Goal: Task Accomplishment & Management: Use online tool/utility

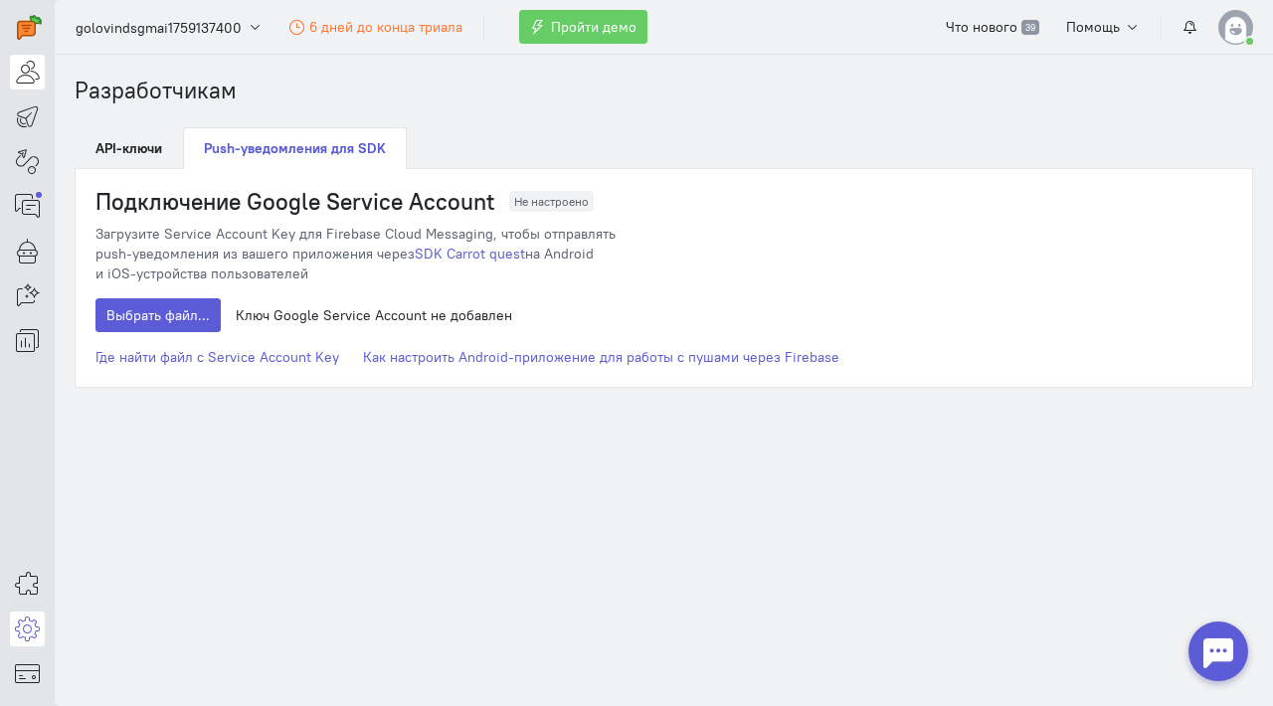
click at [17, 82] on icon at bounding box center [27, 72] width 25 height 24
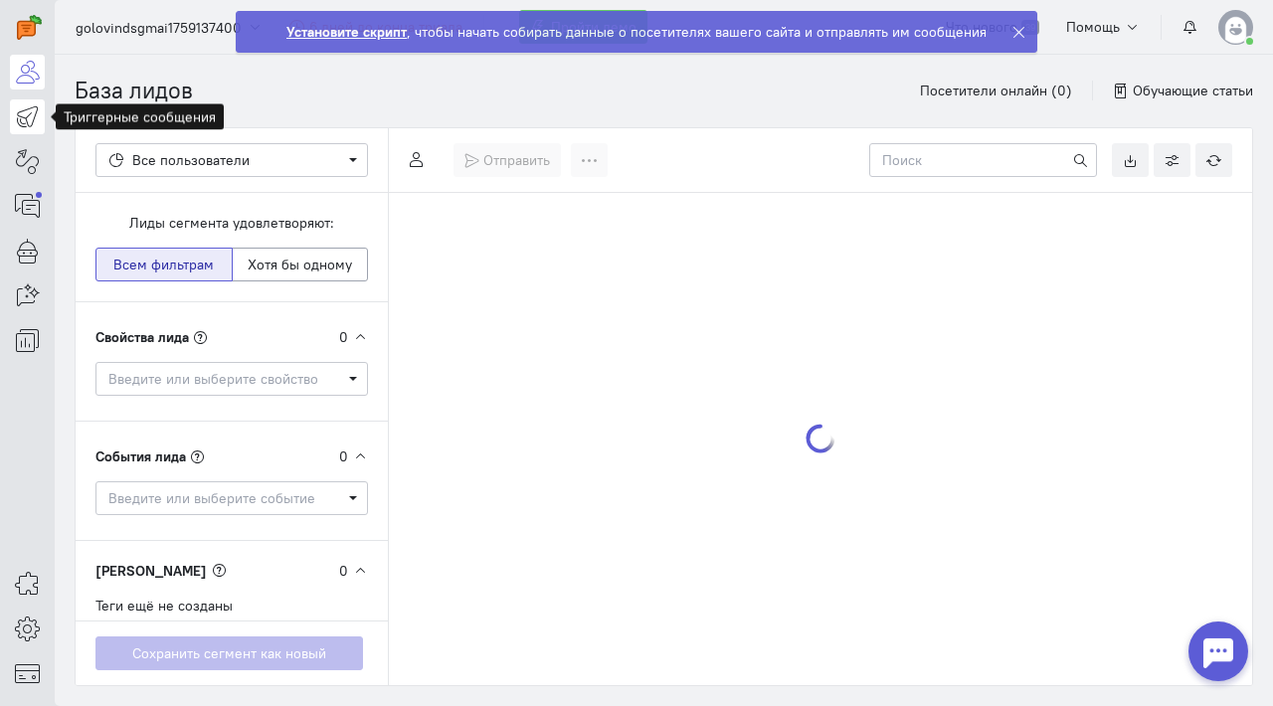
click at [21, 122] on icon at bounding box center [27, 116] width 25 height 24
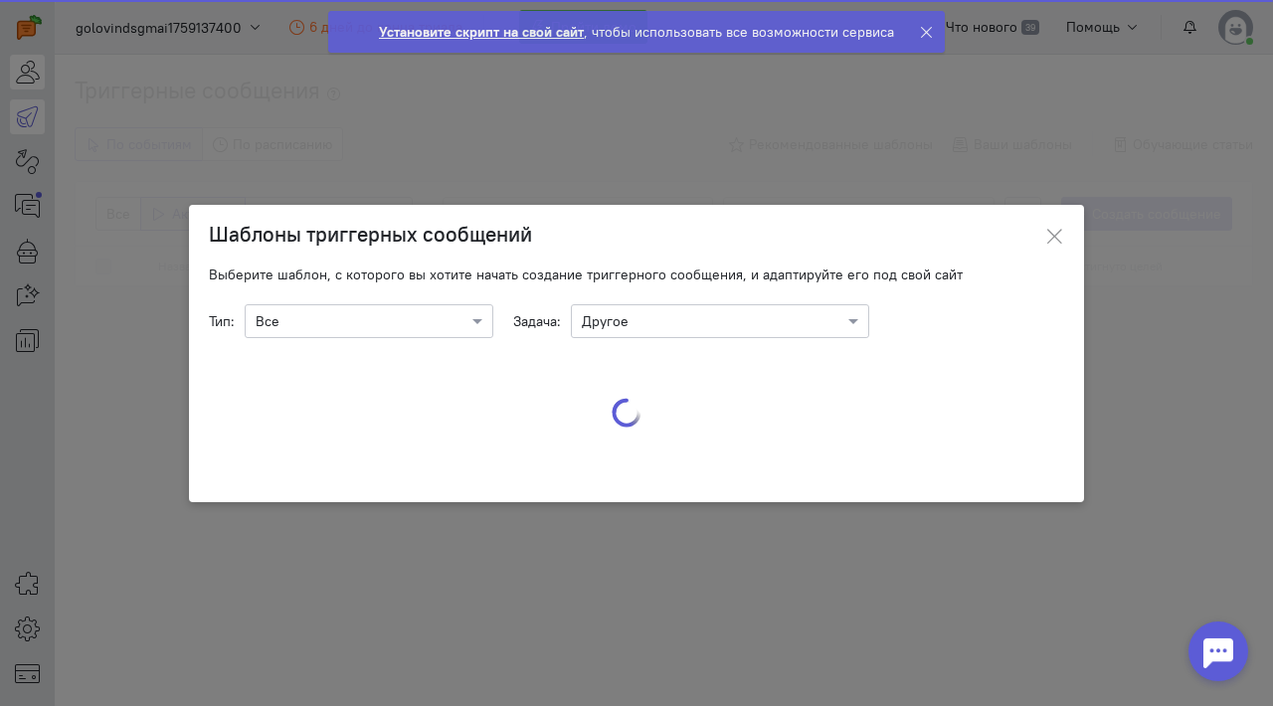
click at [31, 83] on ngb-modal-window "Шаблоны триггерных сообщений Выберите шаблон, с которого вы хотите начать созда…" at bounding box center [636, 353] width 1273 height 706
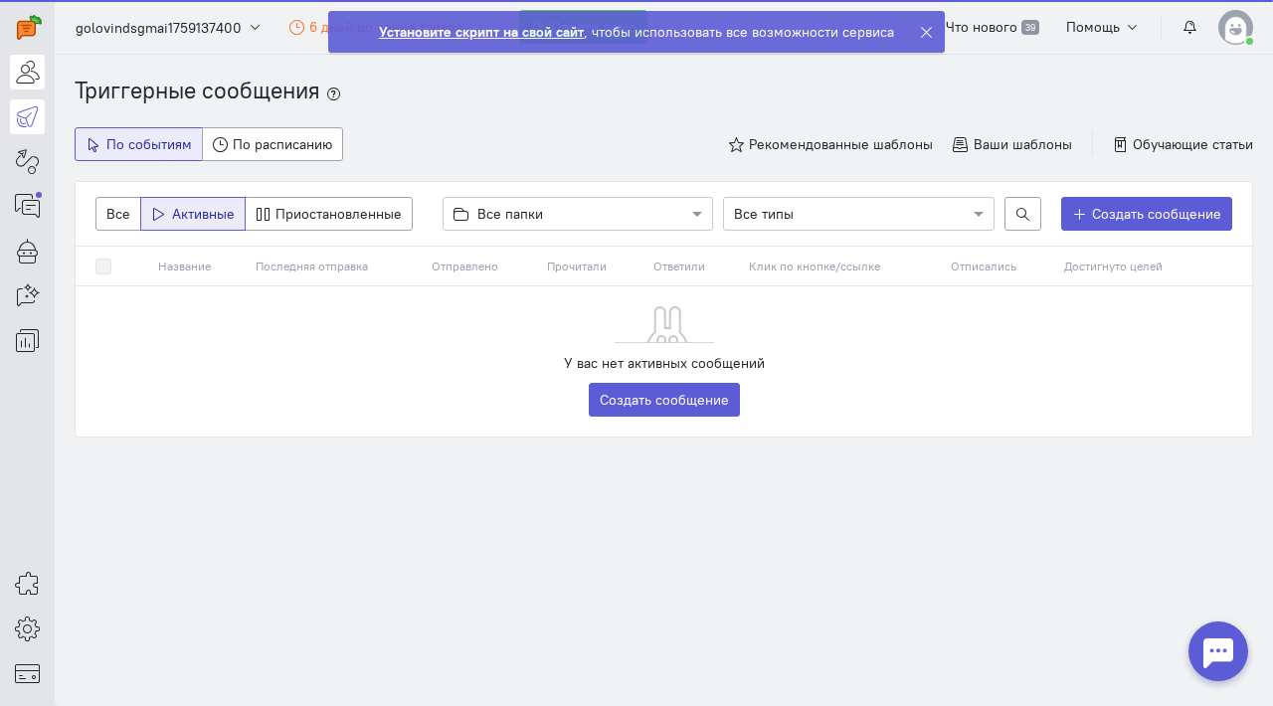
click at [31, 83] on icon at bounding box center [27, 72] width 25 height 24
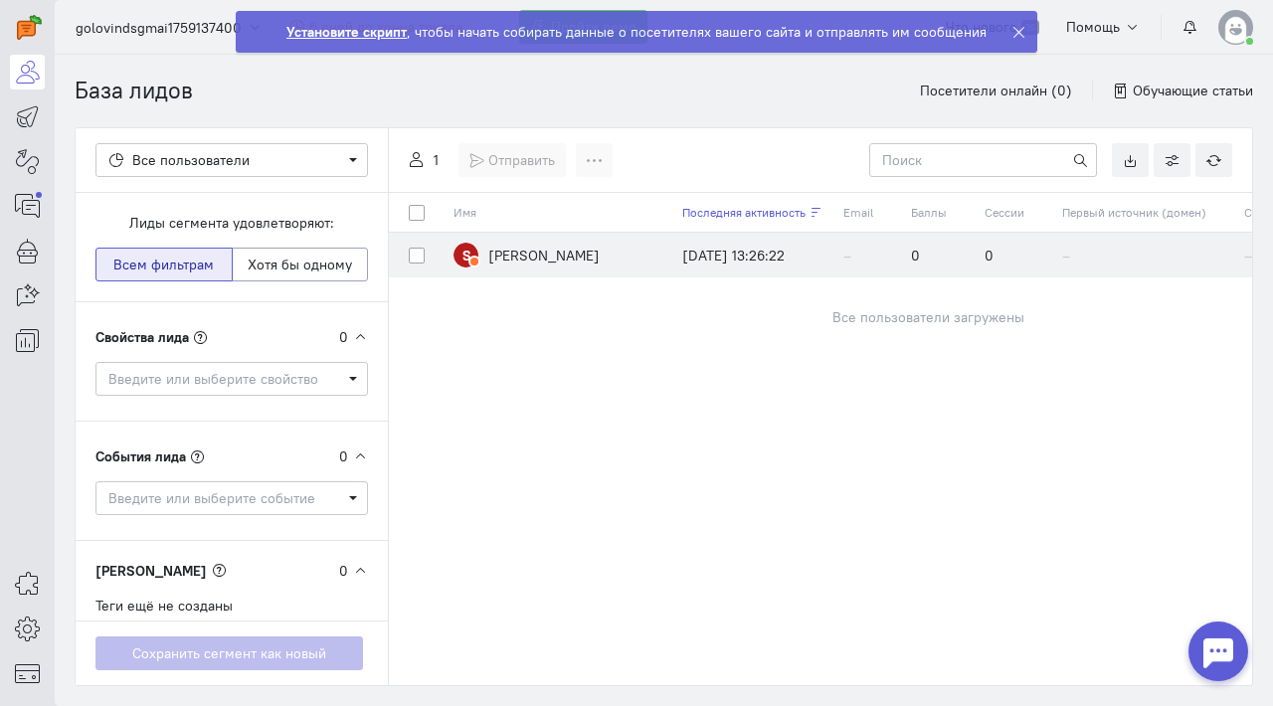
click at [506, 267] on td "S [PERSON_NAME]" at bounding box center [558, 255] width 229 height 45
click at [498, 254] on span "[PERSON_NAME]" at bounding box center [543, 255] width 111 height 20
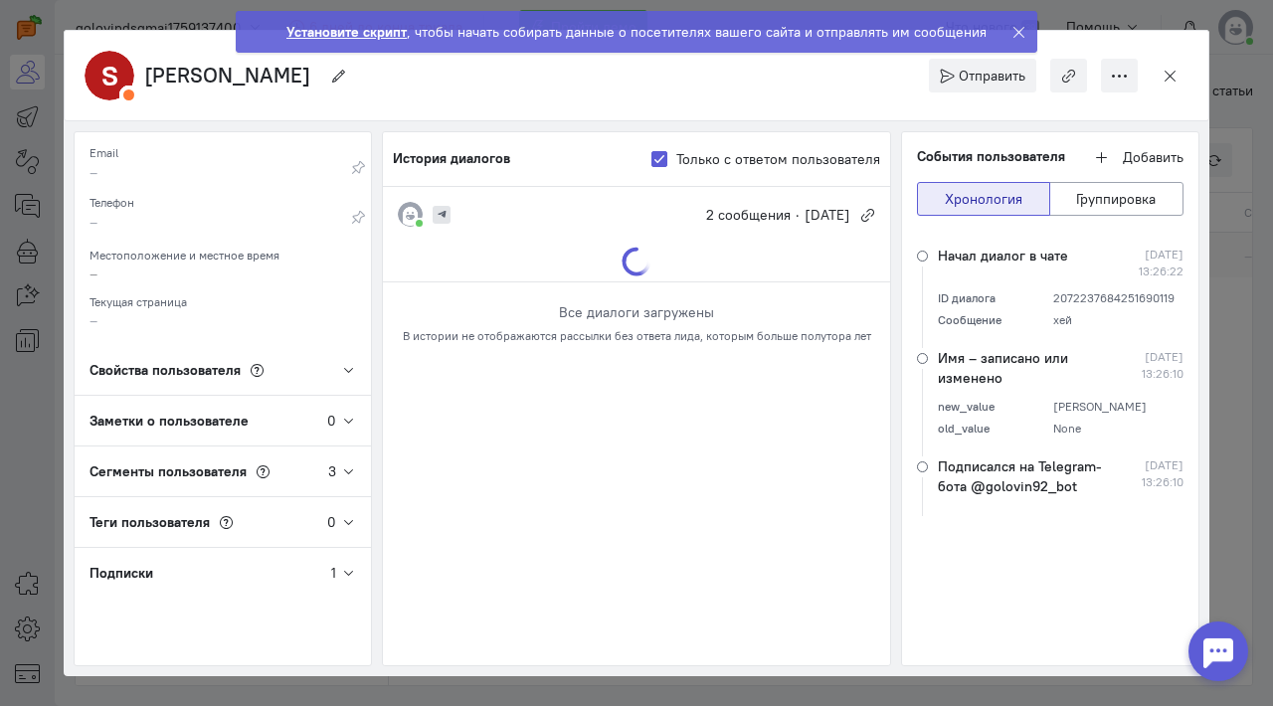
drag, startPoint x: 1033, startPoint y: 306, endPoint x: 988, endPoint y: 306, distance: 44.8
click at [1030, 306] on div "ID диалога 2072237684251690119 Сообщение хей" at bounding box center [1061, 308] width 246 height 39
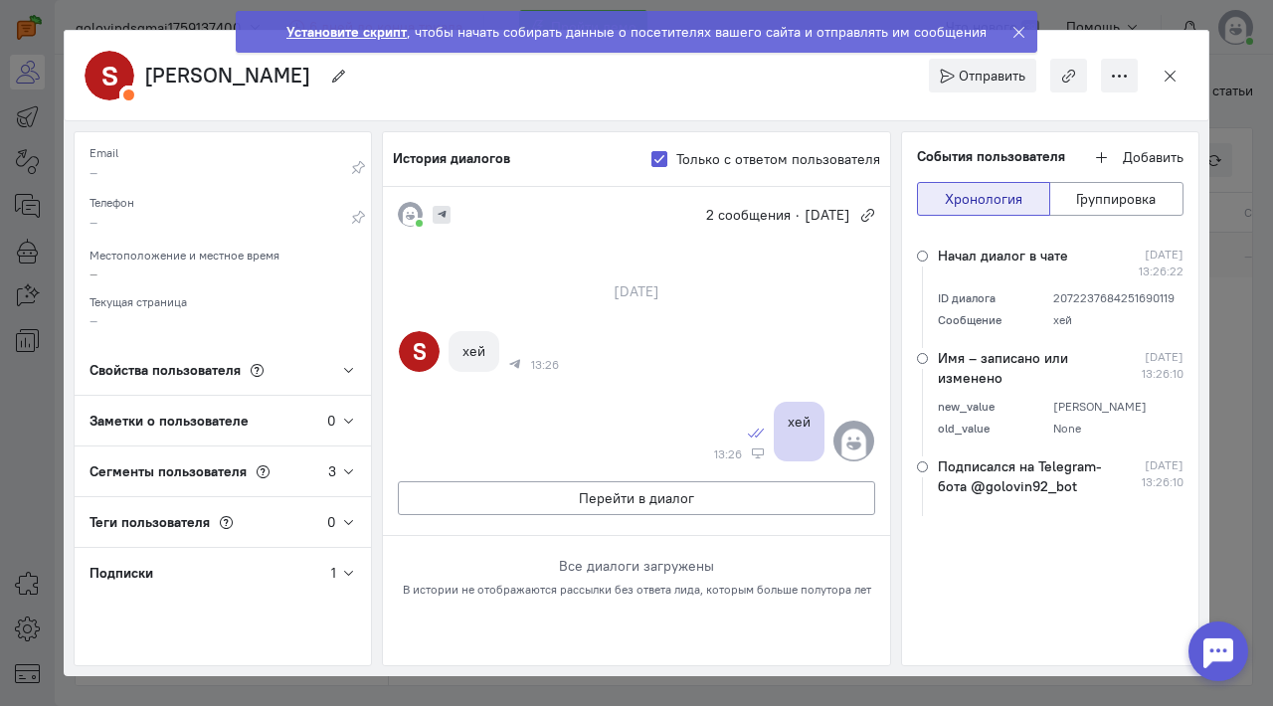
click at [158, 564] on div "Подписки" at bounding box center [203, 573] width 257 height 50
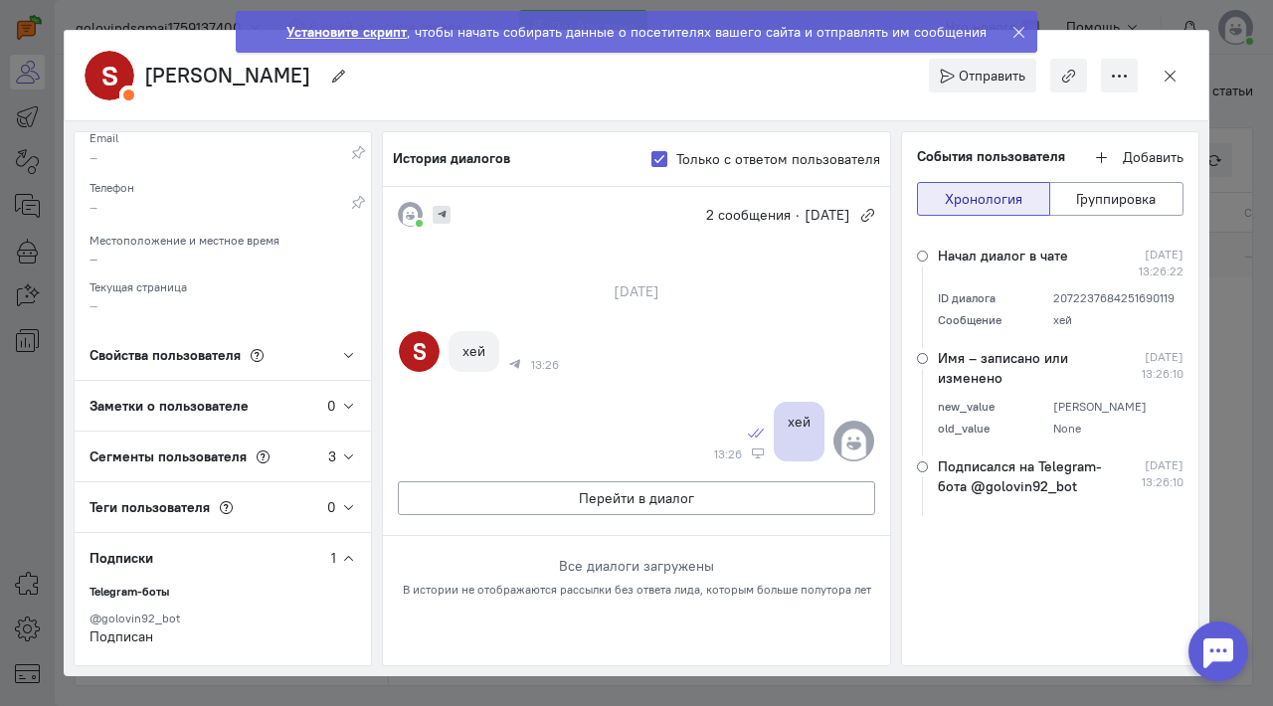
scroll to position [14, 0]
click at [1165, 86] on button "button" at bounding box center [1170, 76] width 37 height 34
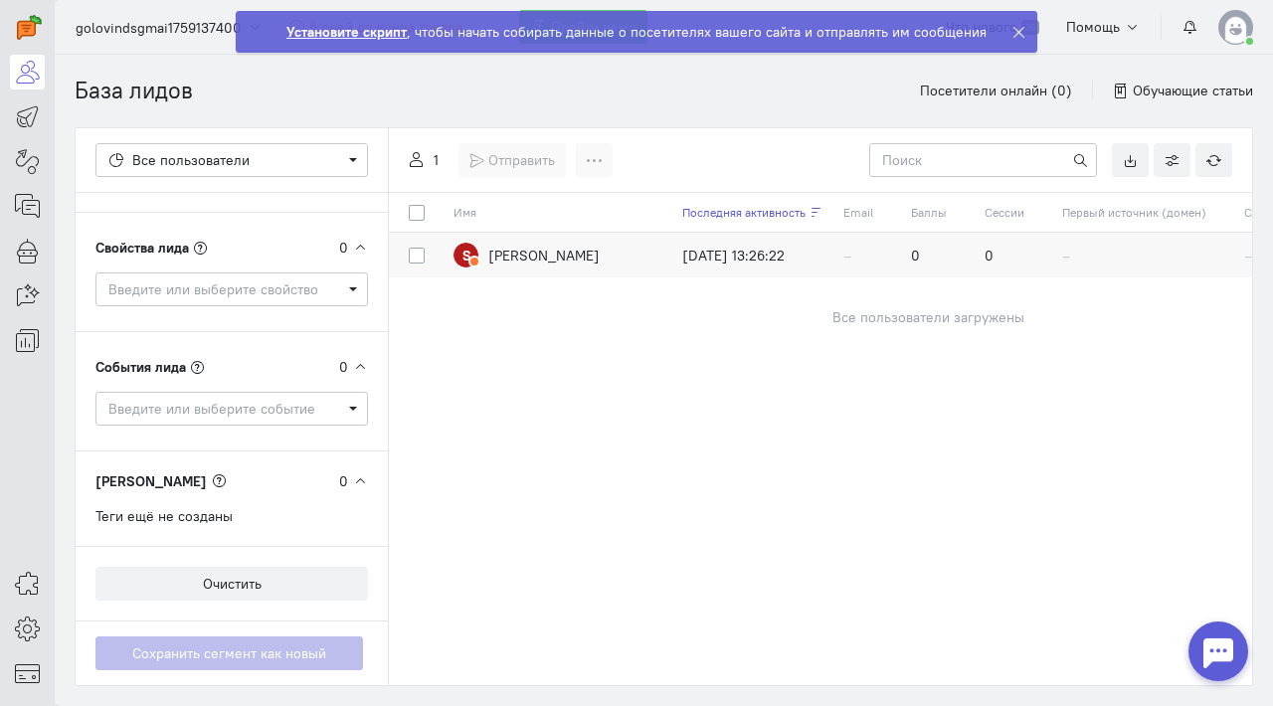
scroll to position [89, 0]
click at [27, 621] on icon at bounding box center [27, 629] width 25 height 24
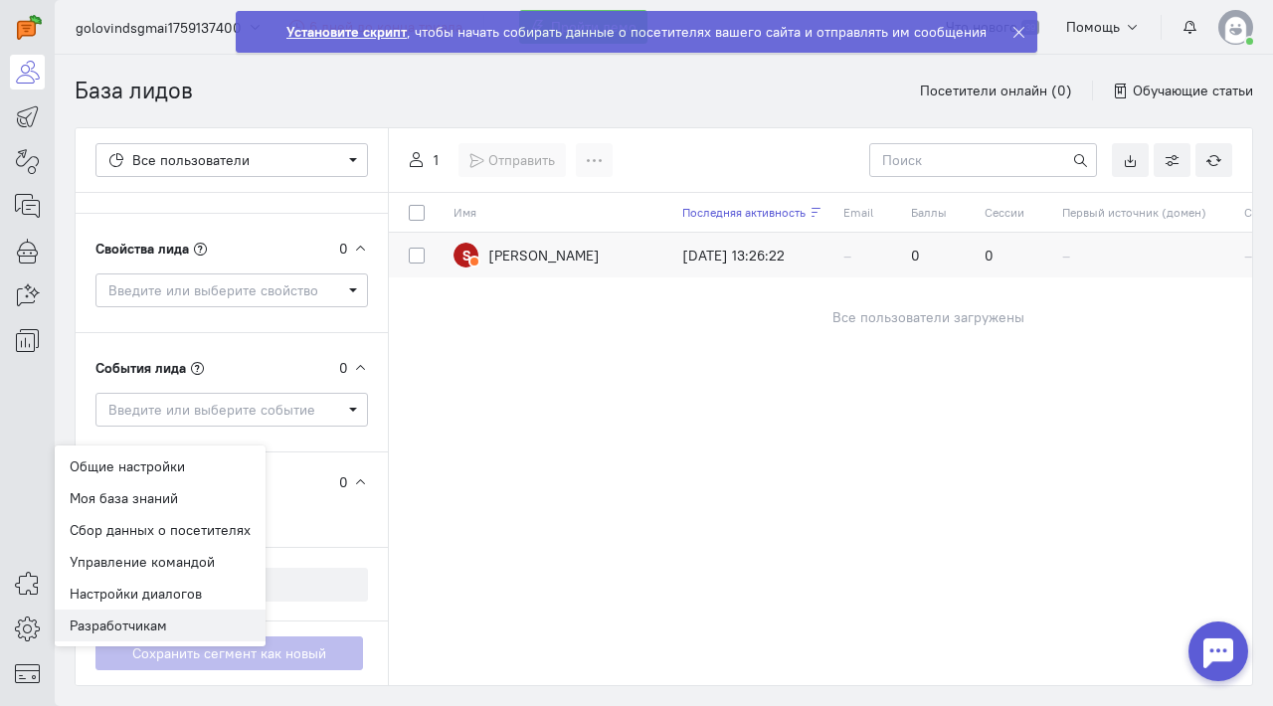
click at [213, 619] on link "Разработчикам" at bounding box center [160, 626] width 211 height 32
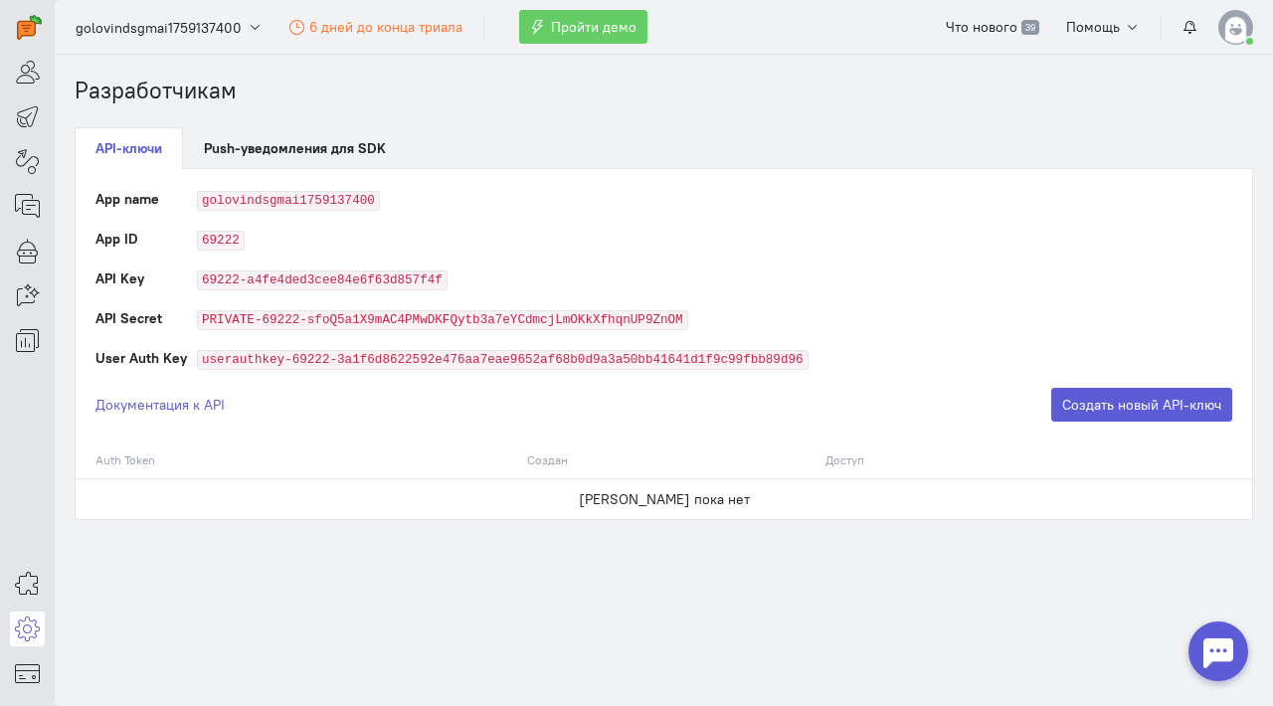
click at [681, 493] on td "[PERSON_NAME] пока нет" at bounding box center [664, 499] width 1177 height 41
click at [145, 413] on link "Документация к API" at bounding box center [160, 405] width 129 height 20
click at [18, 595] on link at bounding box center [27, 584] width 35 height 35
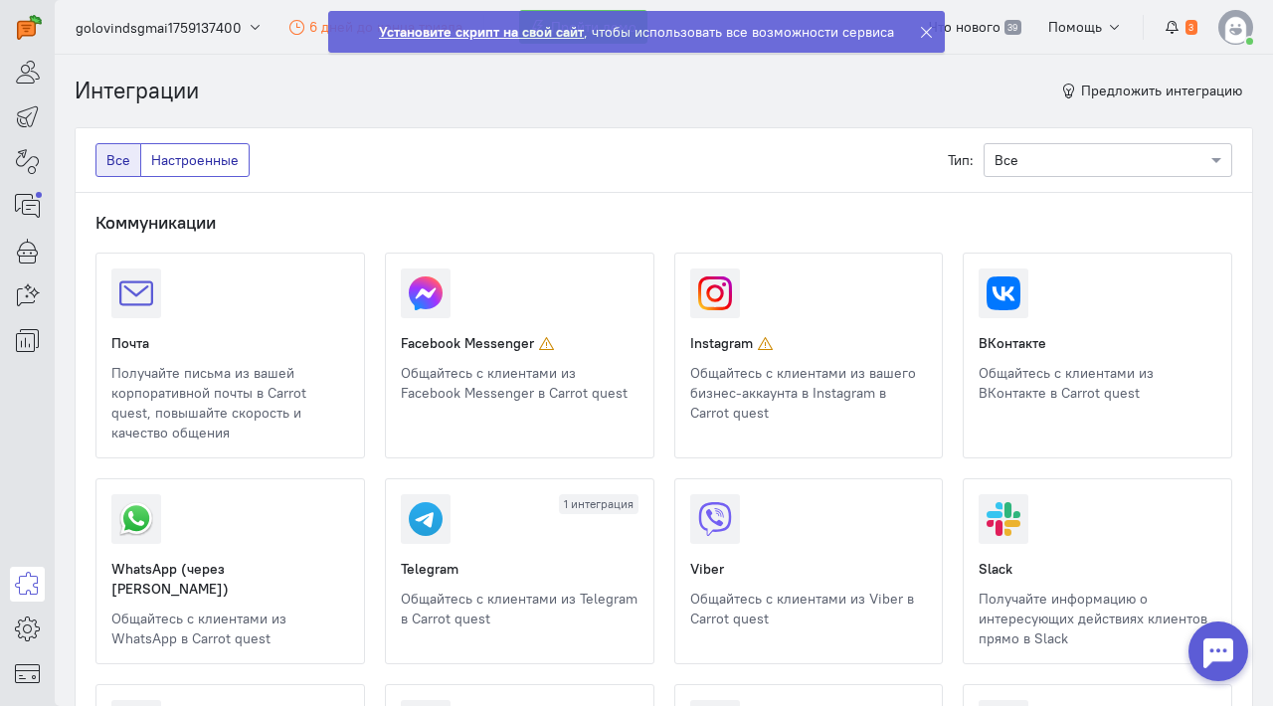
click at [230, 169] on label "Настроенные" at bounding box center [194, 160] width 109 height 34
click at [164, 163] on input "Настроенные" at bounding box center [157, 156] width 13 height 13
radio input "true"
radio input "false"
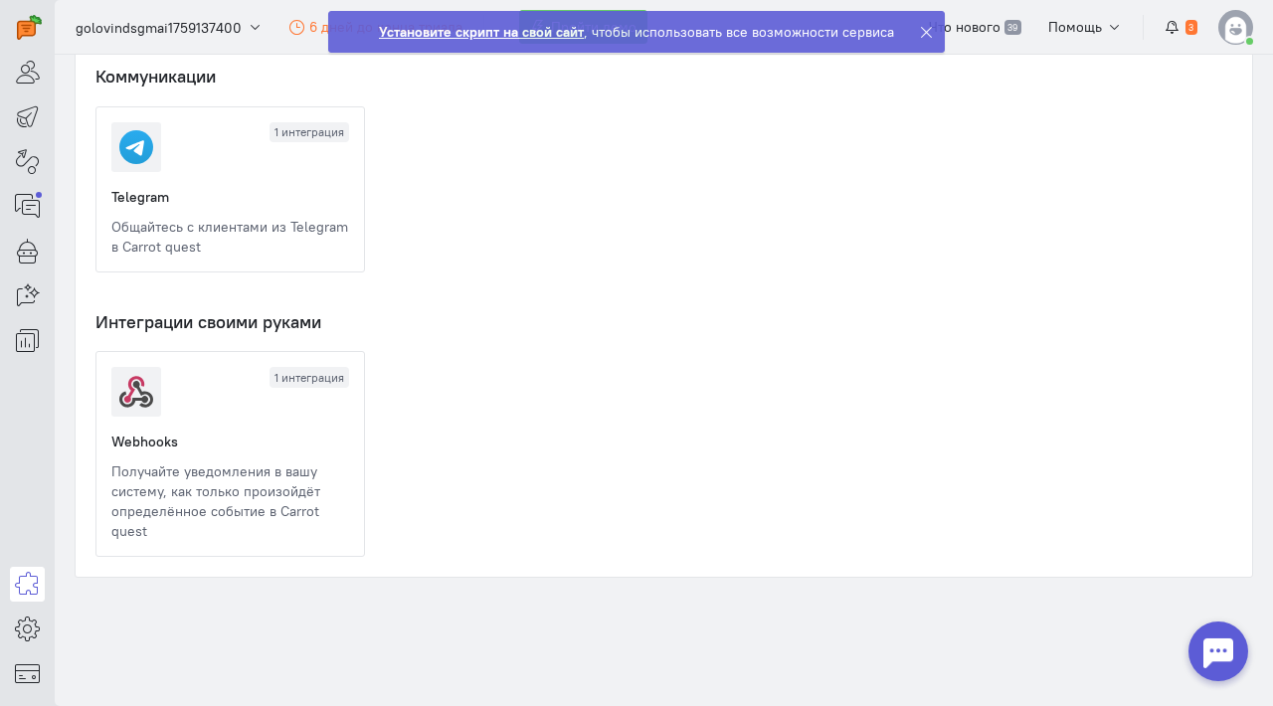
scroll to position [145, 0]
click at [111, 542] on link at bounding box center [111, 542] width 0 height 0
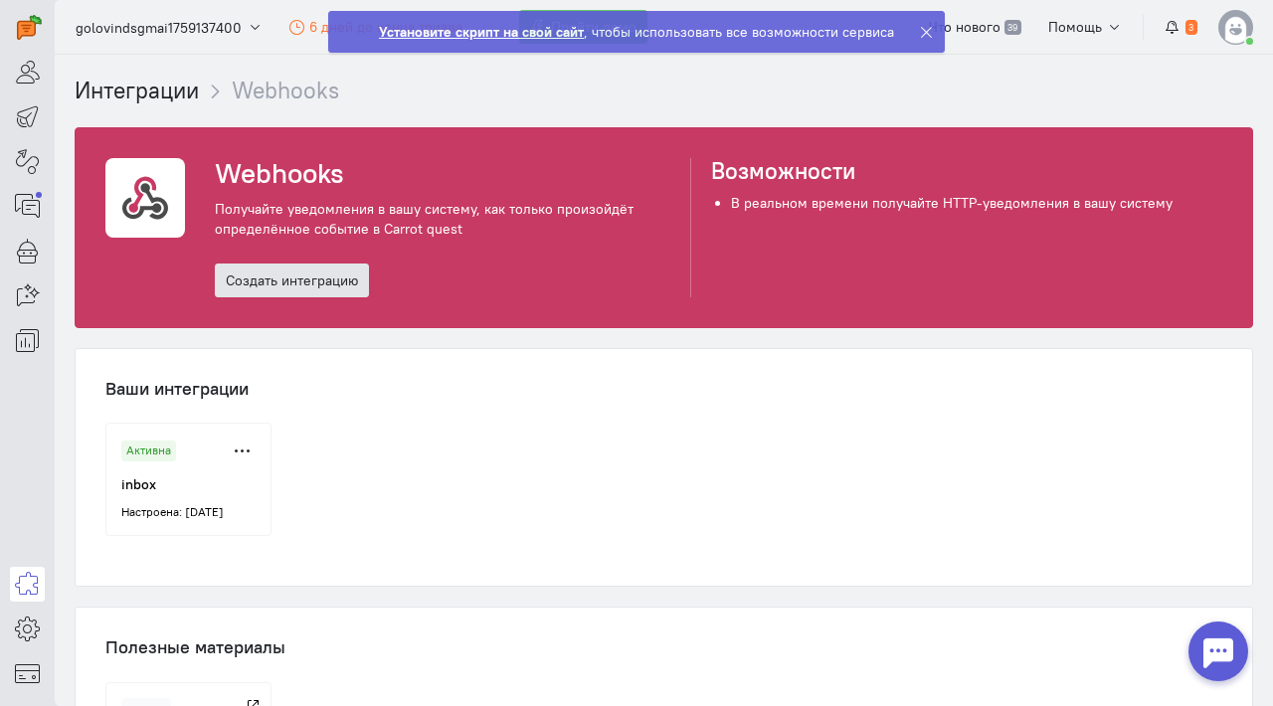
click at [346, 280] on link "Создать интеграцию" at bounding box center [292, 281] width 154 height 34
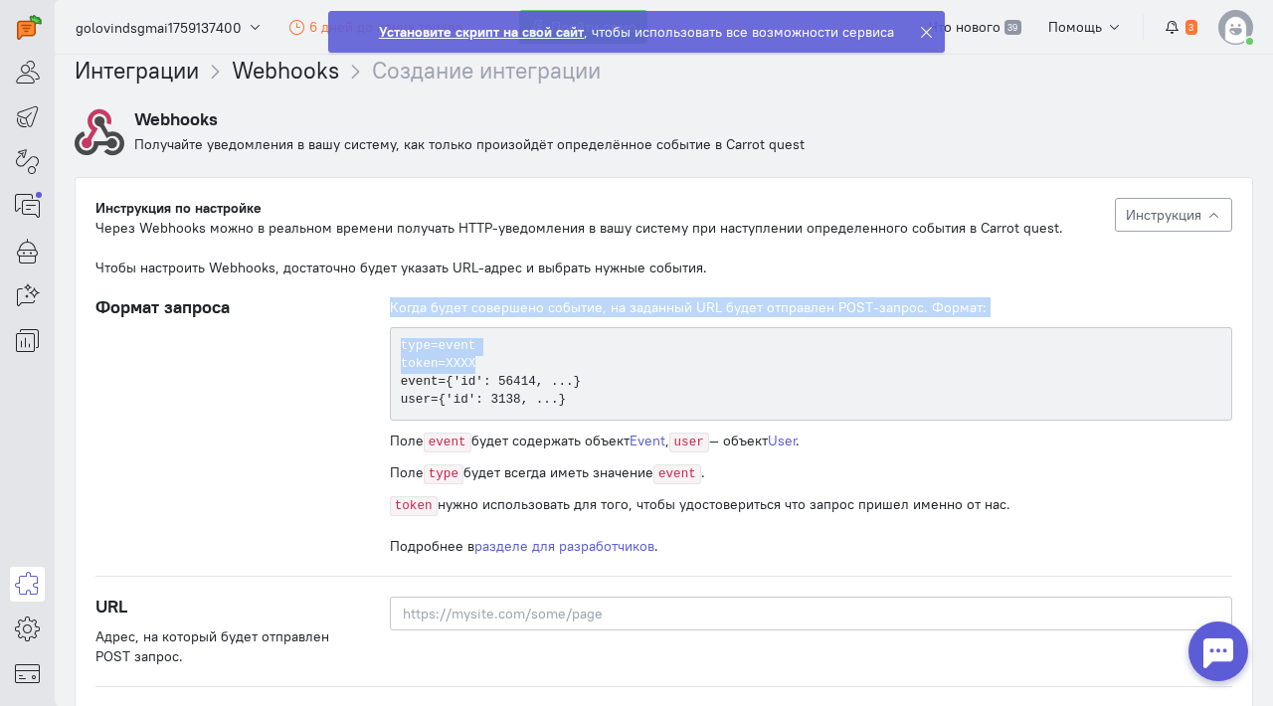
drag, startPoint x: 477, startPoint y: 365, endPoint x: 475, endPoint y: 298, distance: 66.7
click at [476, 295] on div "Инструкция по настройке Через Webhooks можно в реальном времени получать HTTP-у…" at bounding box center [664, 524] width 1177 height 692
click at [475, 298] on div "Когда будет совершено событие, на заданный URL будет отправлен POST-запрос. Фор…" at bounding box center [811, 307] width 843 height 20
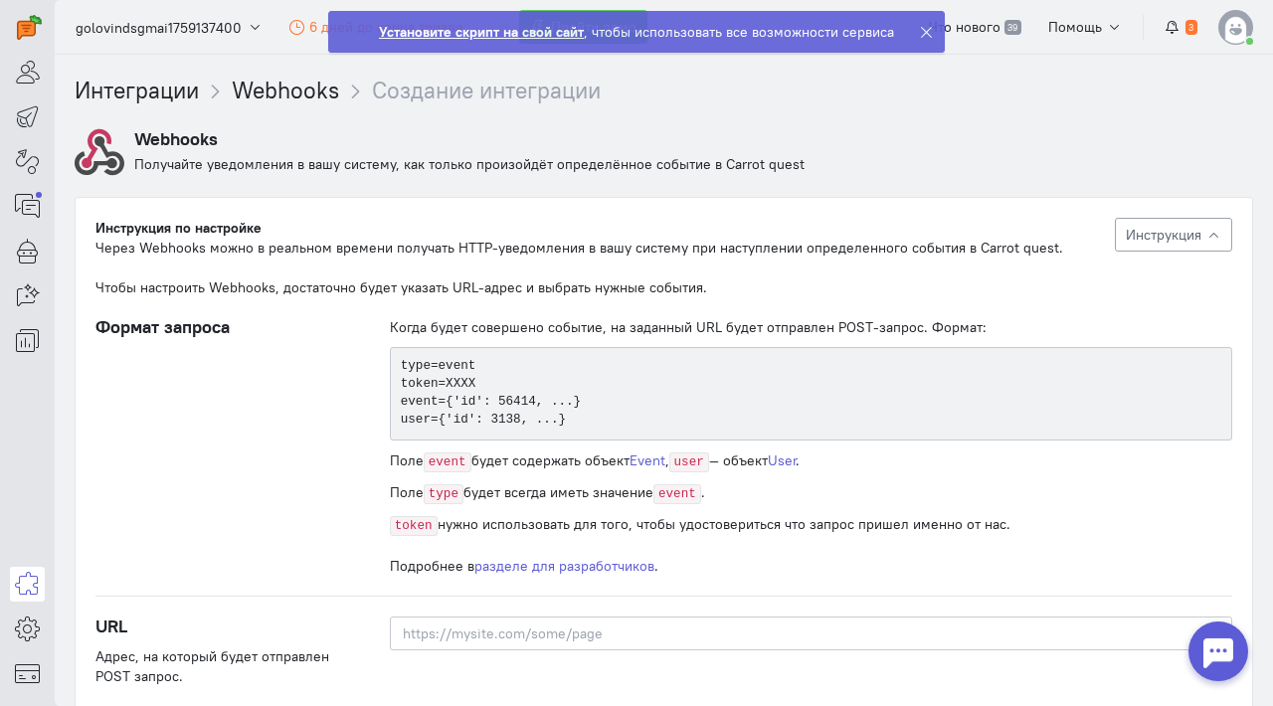
scroll to position [0, 0]
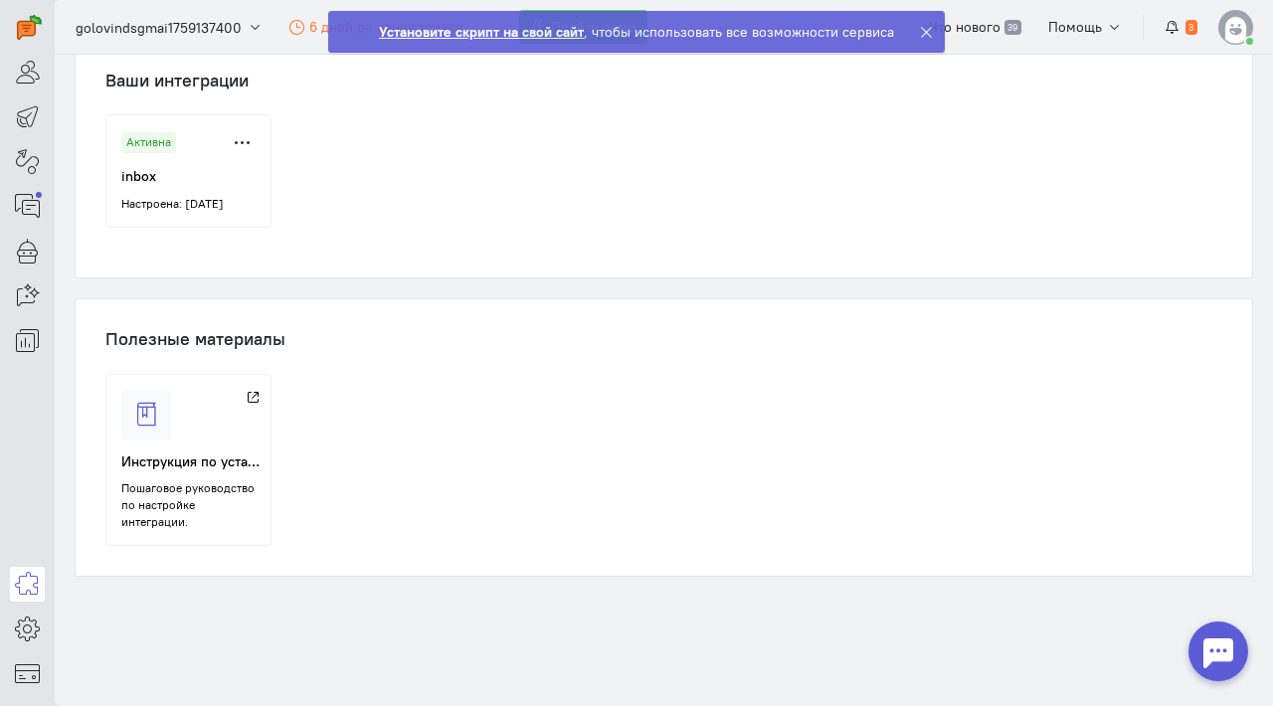
scroll to position [316, 0]
click at [178, 469] on h5 "Инструкция по установке" at bounding box center [190, 462] width 139 height 15
click at [1173, 22] on icon "button" at bounding box center [1172, 27] width 15 height 15
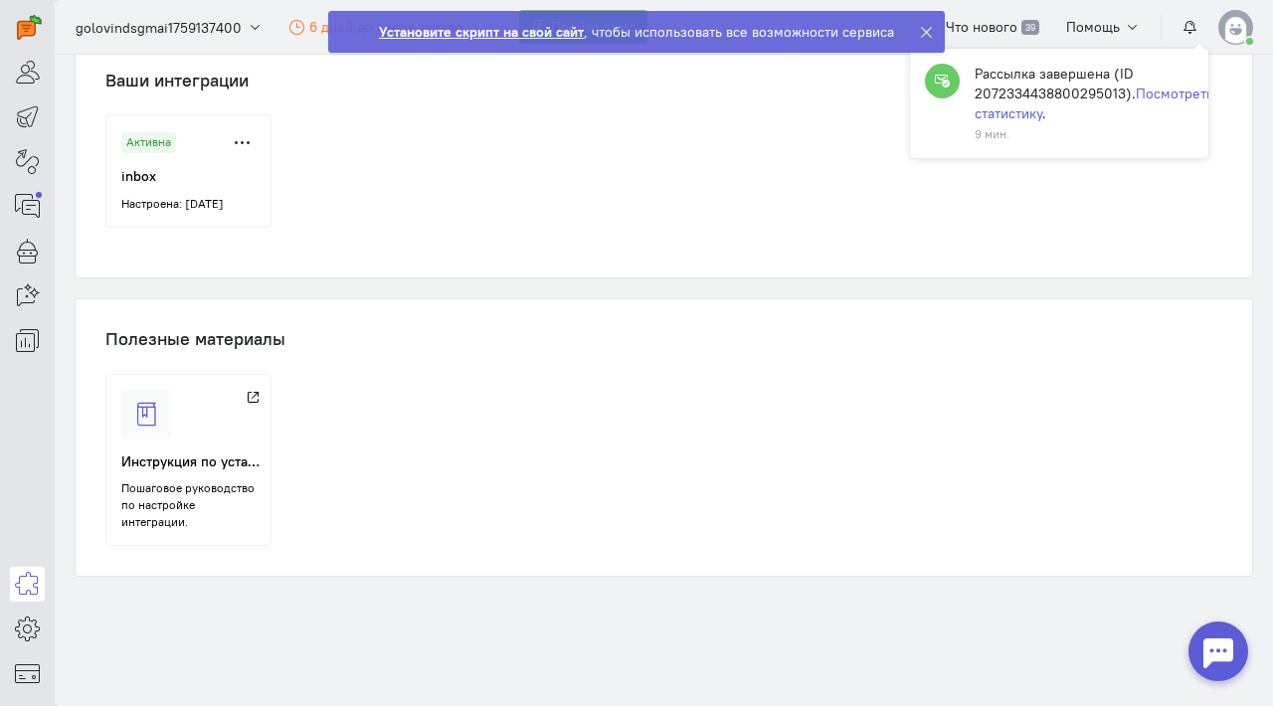
click at [1034, 81] on div "Рассылка завершена (ID 2072334438800295013). Посмотреть статистику ." at bounding box center [1094, 94] width 239 height 60
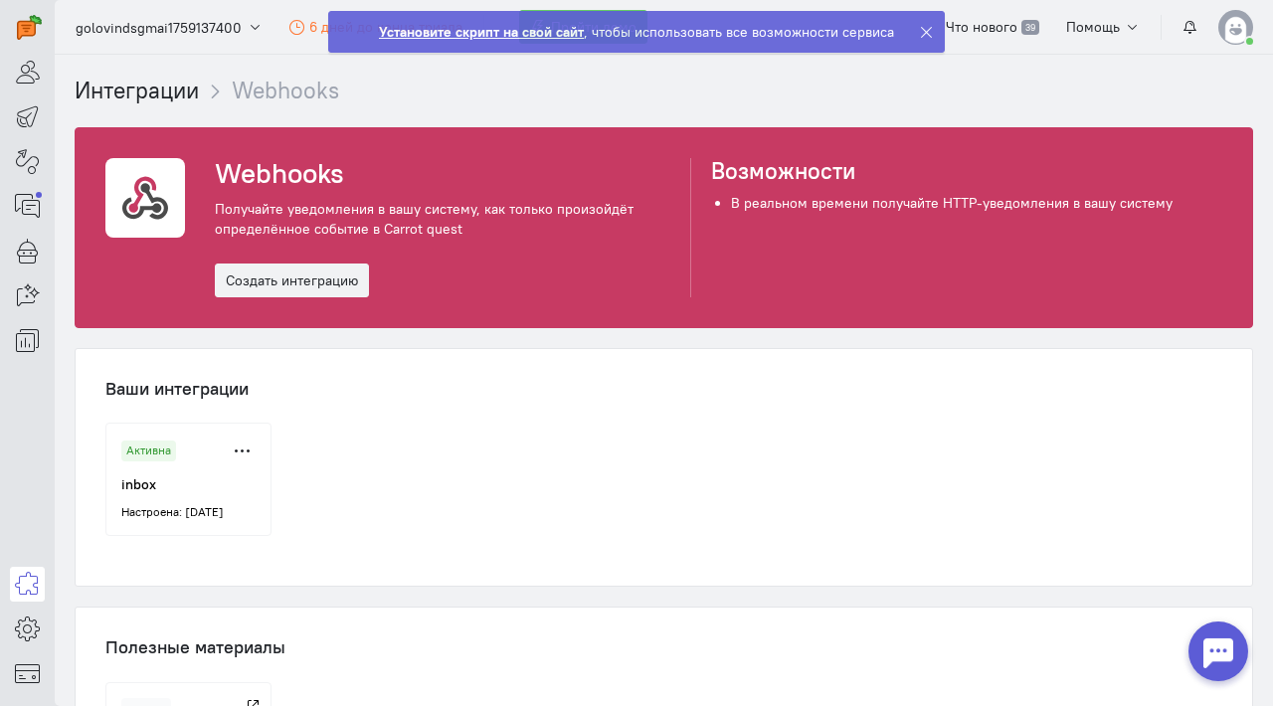
scroll to position [0, 0]
click at [217, 102] on li "Webhooks" at bounding box center [269, 91] width 140 height 33
click at [173, 100] on link "Интеграции" at bounding box center [137, 90] width 124 height 29
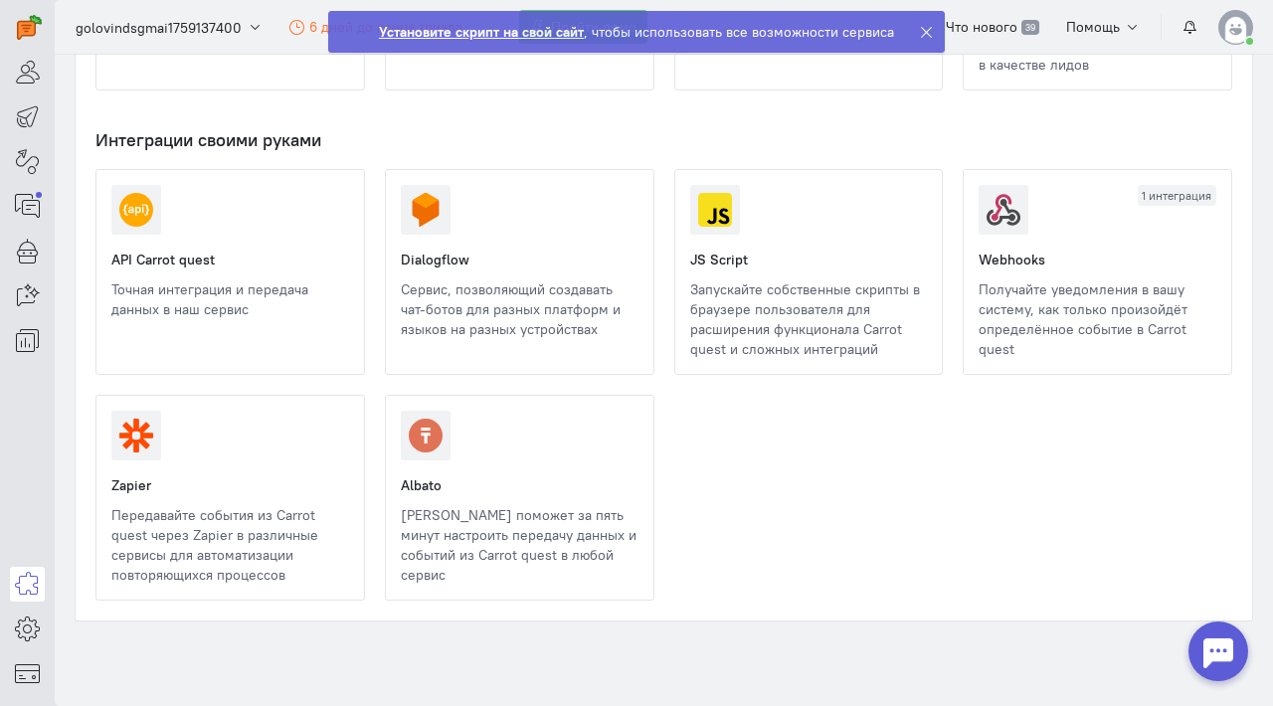
scroll to position [2471, 0]
click at [111, 320] on link at bounding box center [111, 320] width 0 height 0
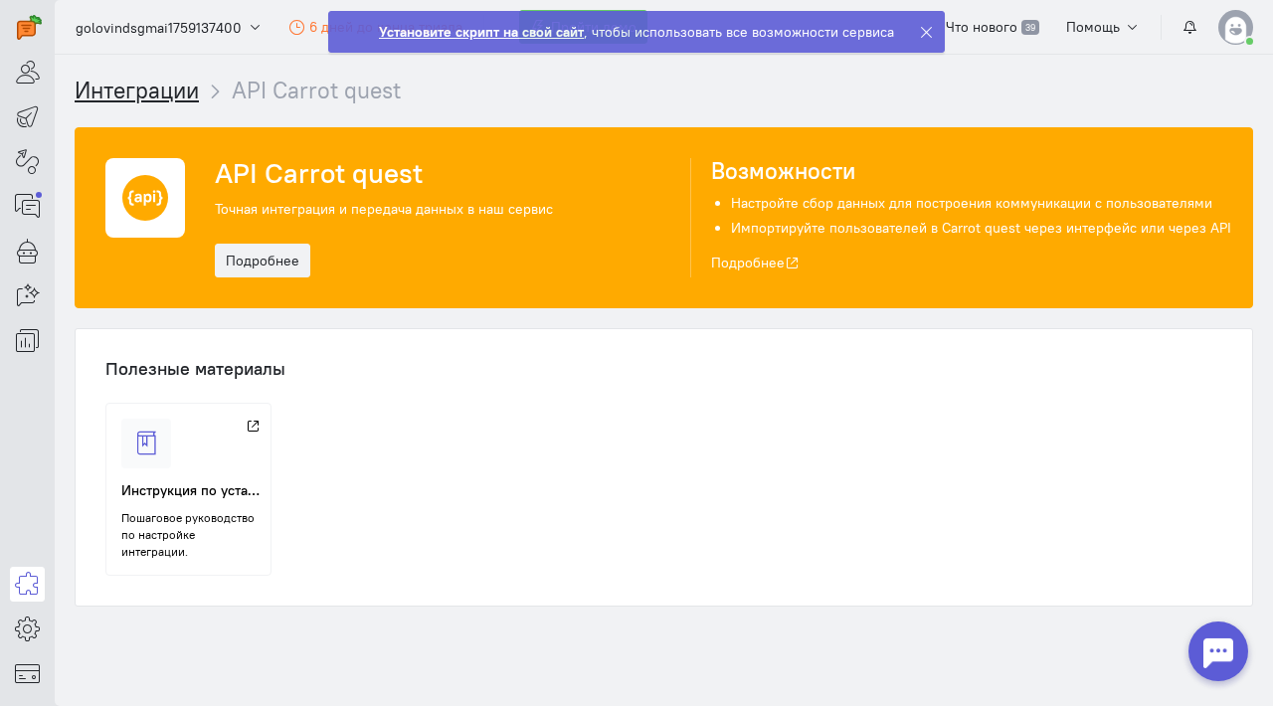
click at [144, 102] on link "Интеграции" at bounding box center [137, 90] width 124 height 29
